Goal: Task Accomplishment & Management: Manage account settings

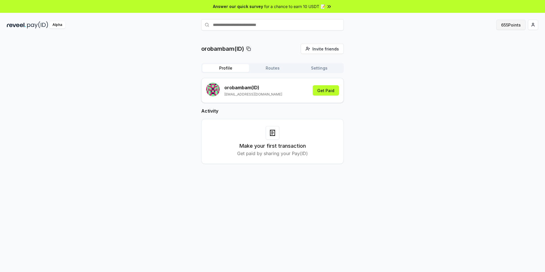
click at [507, 26] on button "655 Points" at bounding box center [510, 25] width 29 height 10
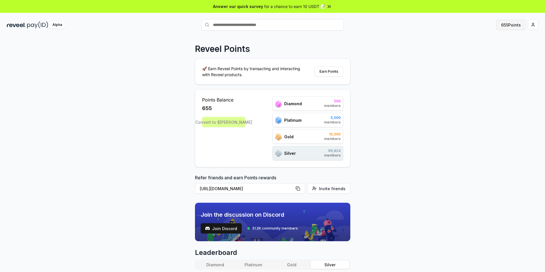
click at [501, 26] on button "655 Points" at bounding box center [510, 25] width 29 height 10
click at [503, 26] on button "655 Points" at bounding box center [510, 25] width 29 height 10
